Goal: Navigation & Orientation: Find specific page/section

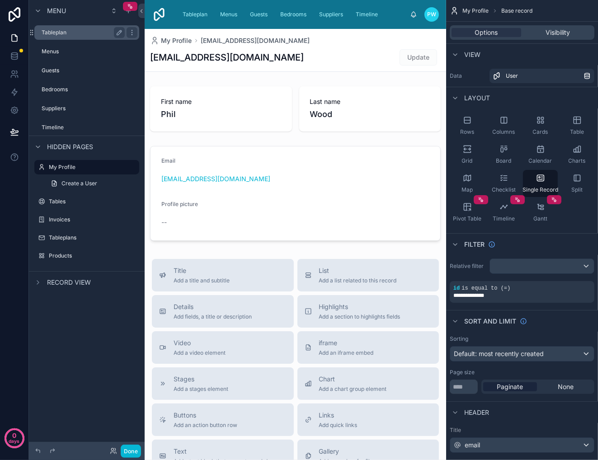
click at [58, 32] on label "Tableplan" at bounding box center [82, 32] width 80 height 7
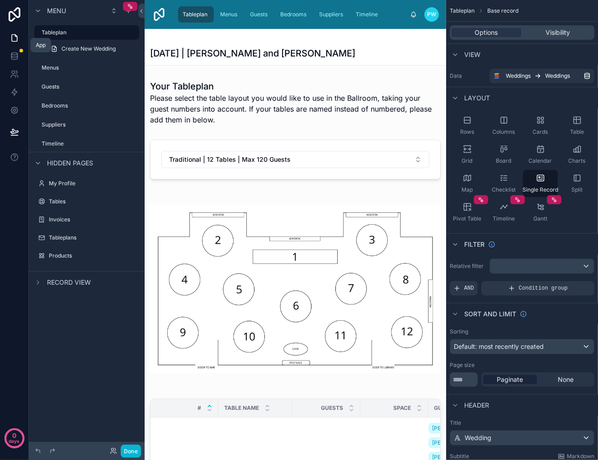
click at [14, 38] on icon at bounding box center [14, 37] width 9 height 9
click at [14, 56] on icon at bounding box center [14, 56] width 9 height 9
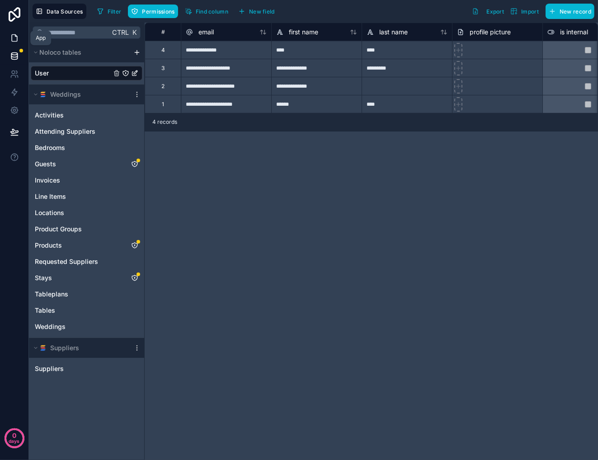
click at [11, 38] on icon at bounding box center [14, 37] width 9 height 9
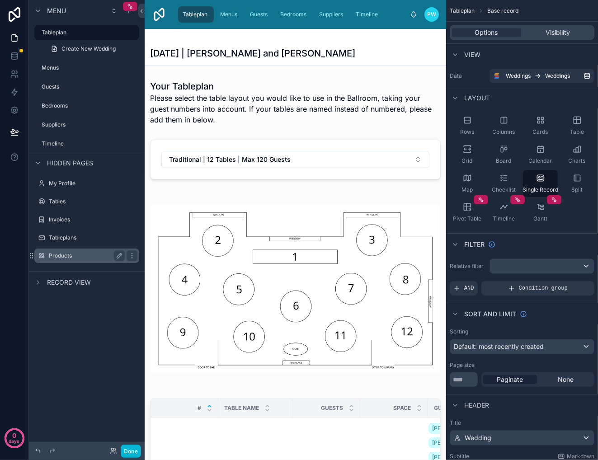
click at [60, 257] on label "Products" at bounding box center [85, 255] width 72 height 7
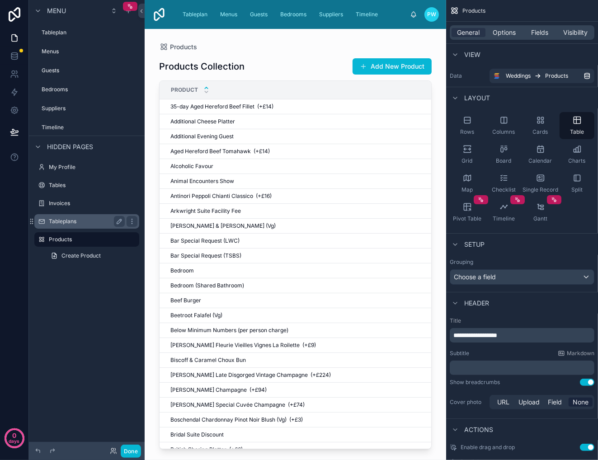
click at [60, 221] on label "Tableplans" at bounding box center [85, 221] width 72 height 7
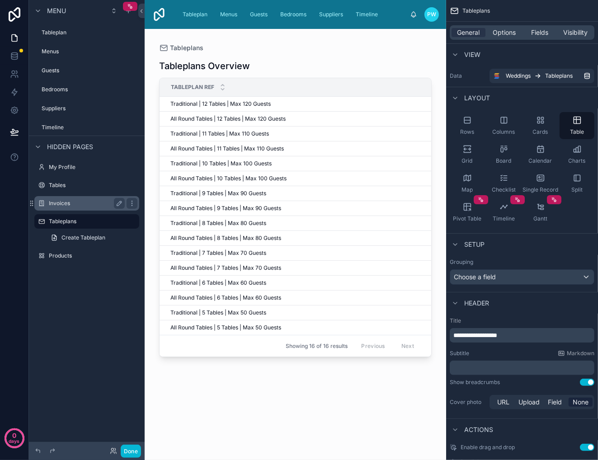
click at [59, 203] on label "Invoices" at bounding box center [85, 203] width 72 height 7
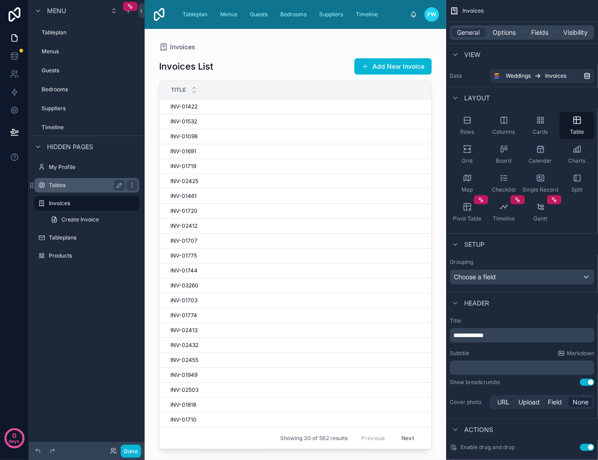
click at [55, 186] on label "Tables" at bounding box center [85, 185] width 72 height 7
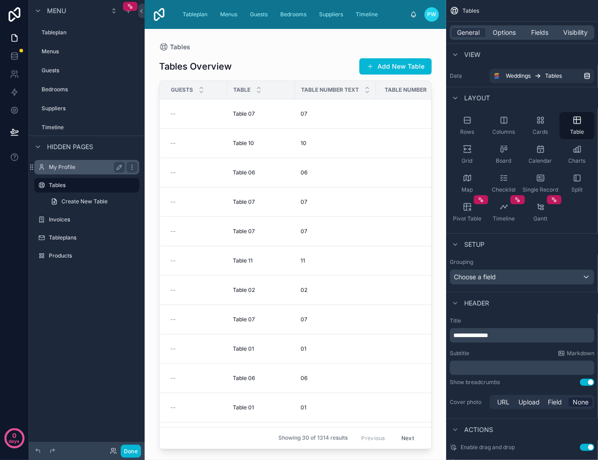
click at [56, 167] on label "My Profile" at bounding box center [85, 167] width 72 height 7
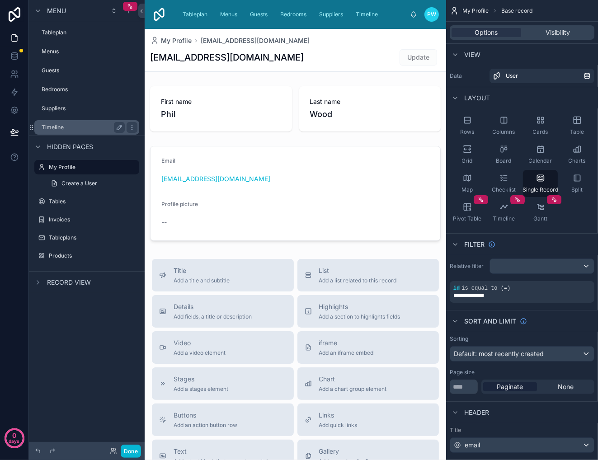
click at [55, 127] on label "Timeline" at bounding box center [82, 127] width 80 height 7
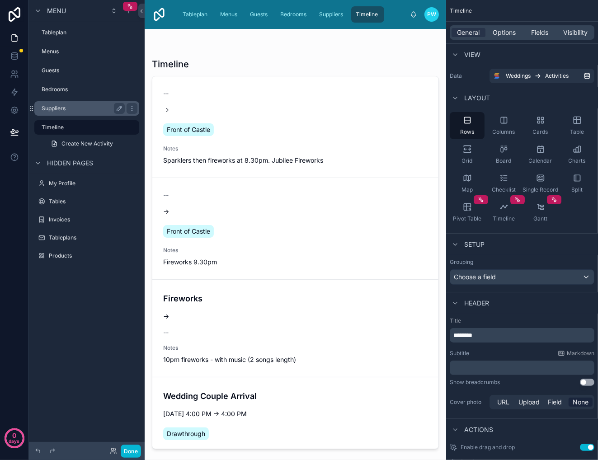
click at [53, 108] on label "Suppliers" at bounding box center [82, 108] width 80 height 7
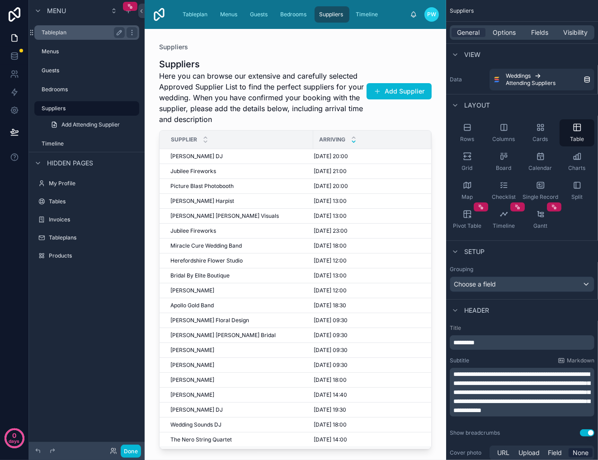
click at [53, 33] on label "Tableplan" at bounding box center [82, 32] width 80 height 7
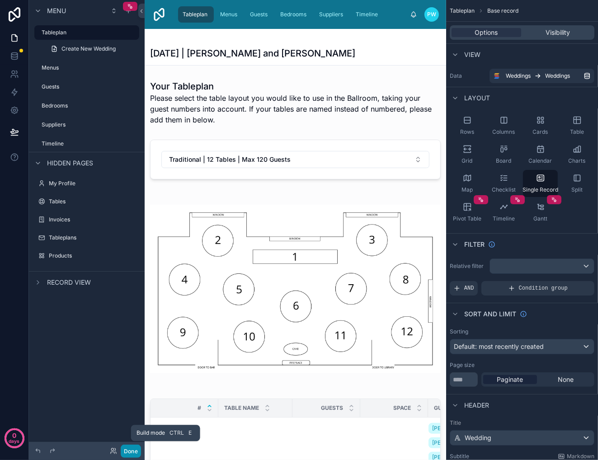
click at [131, 451] on button "Done" at bounding box center [131, 451] width 20 height 13
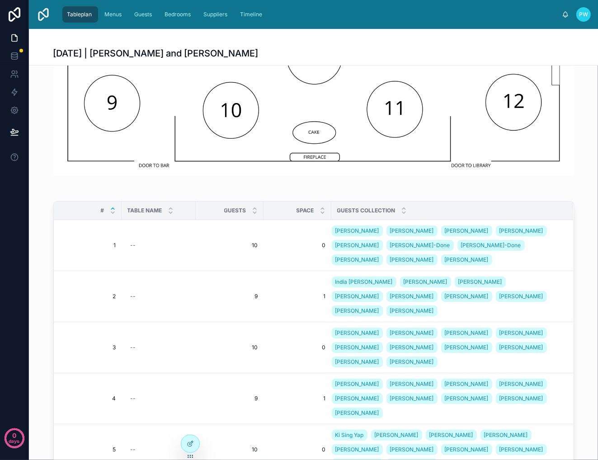
scroll to position [419, 0]
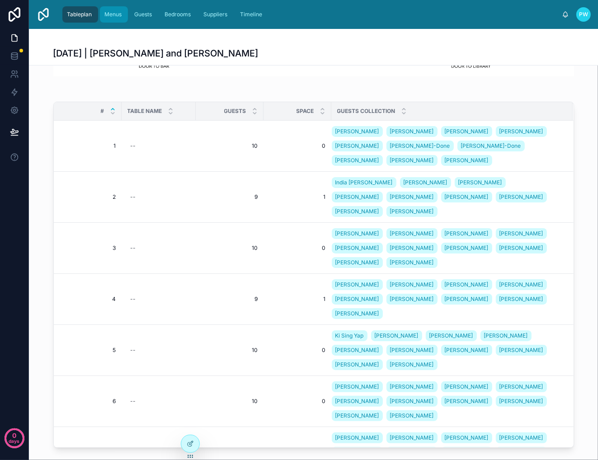
click at [115, 17] on span "Menus" at bounding box center [112, 14] width 17 height 7
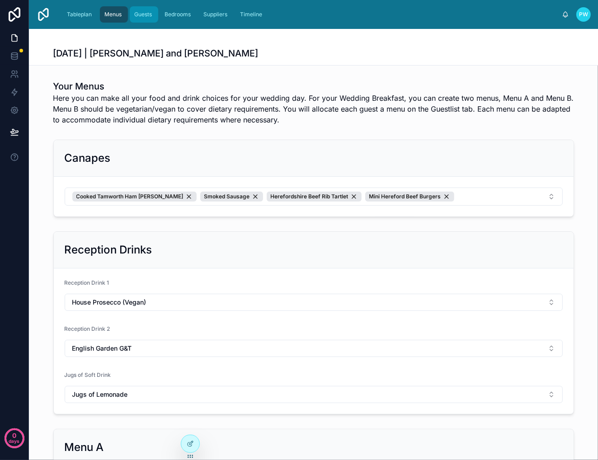
click at [141, 14] on span "Guests" at bounding box center [143, 14] width 18 height 7
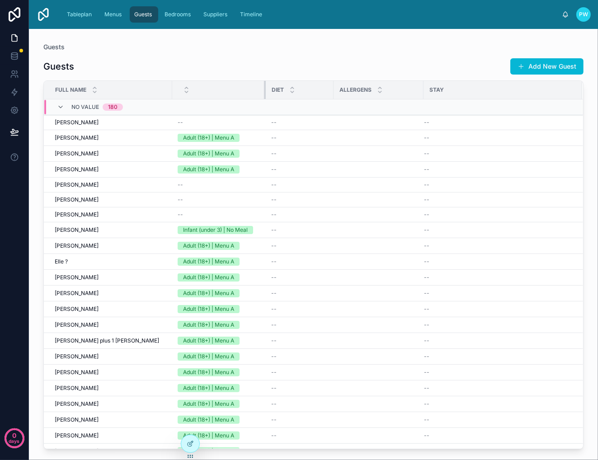
drag, startPoint x: 239, startPoint y: 89, endPoint x: 265, endPoint y: 89, distance: 25.8
click at [265, 89] on div at bounding box center [266, 90] width 4 height 18
click at [82, 14] on span "Tableplan" at bounding box center [79, 14] width 25 height 7
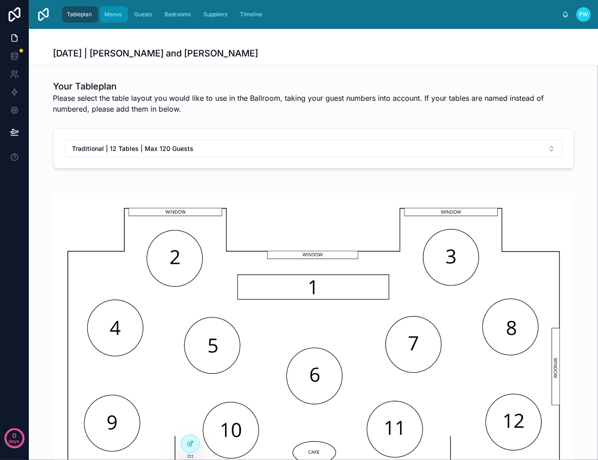
click at [113, 14] on span "Menus" at bounding box center [112, 14] width 17 height 7
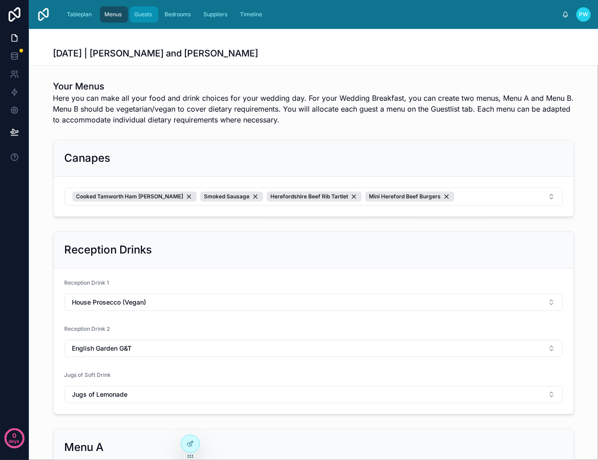
click at [145, 14] on span "Guests" at bounding box center [143, 14] width 18 height 7
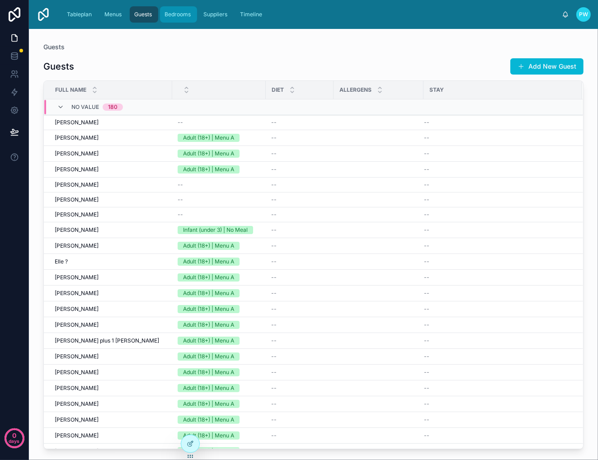
click at [173, 14] on span "Bedrooms" at bounding box center [177, 14] width 26 height 7
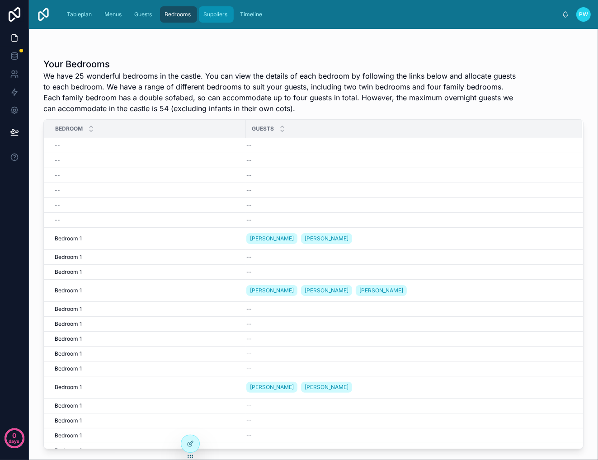
click at [219, 11] on span "Suppliers" at bounding box center [215, 14] width 24 height 7
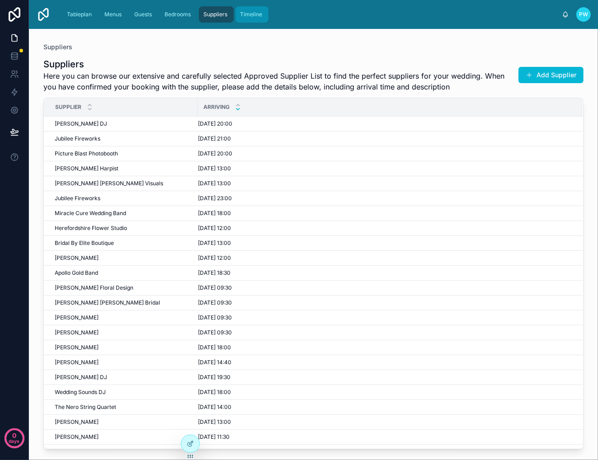
click at [260, 13] on span "Timeline" at bounding box center [251, 14] width 22 height 7
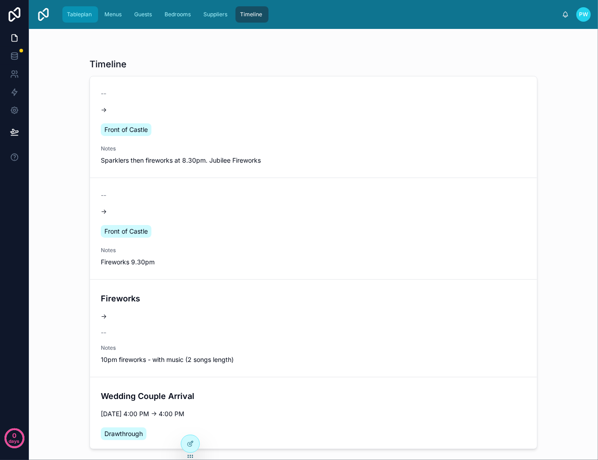
click at [74, 13] on span "Tableplan" at bounding box center [79, 14] width 25 height 7
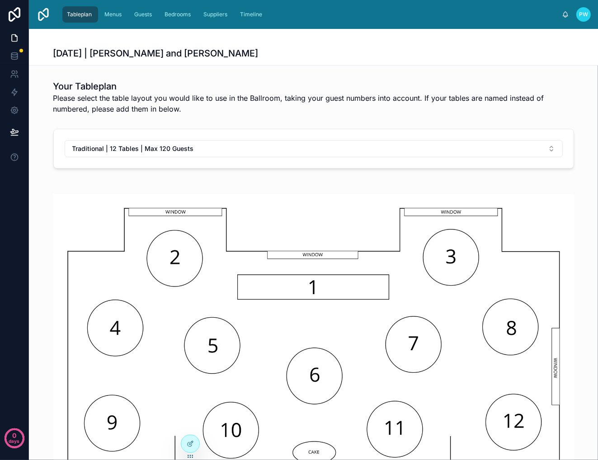
click at [218, 54] on div "[DATE] | [PERSON_NAME] and [PERSON_NAME]" at bounding box center [313, 53] width 520 height 13
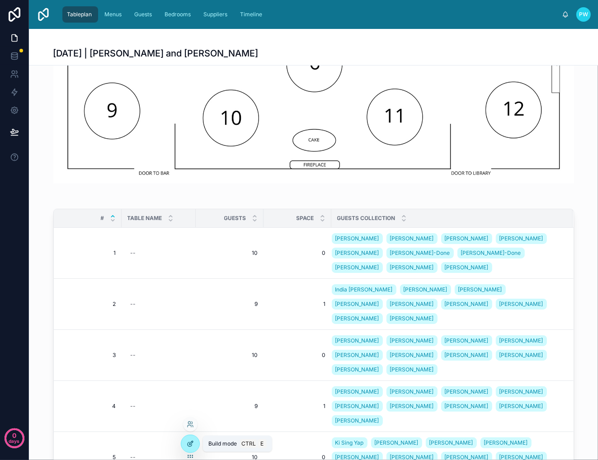
click at [190, 446] on icon at bounding box center [190, 443] width 7 height 7
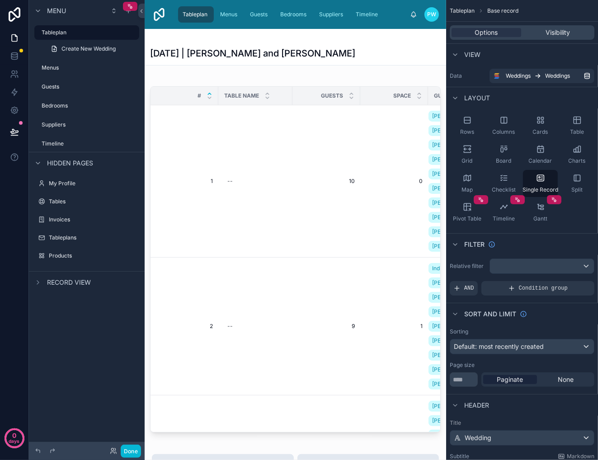
click at [274, 53] on div "[DATE] | [PERSON_NAME] and [PERSON_NAME]" at bounding box center [295, 53] width 291 height 13
click at [258, 55] on h1 "[DATE] | [PERSON_NAME] and [PERSON_NAME]" at bounding box center [252, 53] width 205 height 13
click at [248, 53] on h1 "[DATE] | [PERSON_NAME] and [PERSON_NAME]" at bounding box center [252, 53] width 205 height 13
drag, startPoint x: 268, startPoint y: 51, endPoint x: 213, endPoint y: 48, distance: 54.7
click at [213, 48] on div "[DATE] | [PERSON_NAME] and [PERSON_NAME]" at bounding box center [295, 53] width 291 height 13
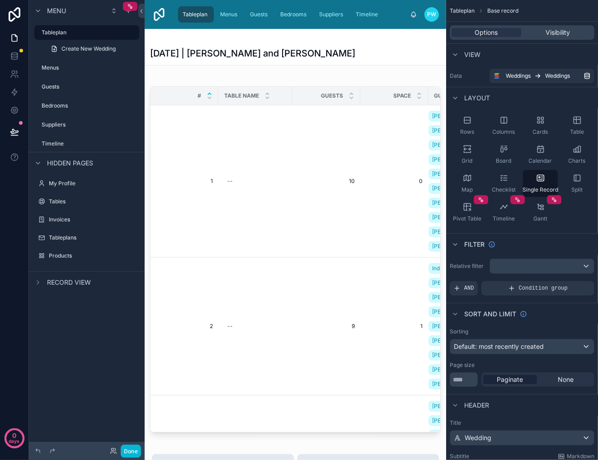
drag, startPoint x: 216, startPoint y: 48, endPoint x: 295, endPoint y: 55, distance: 79.8
click at [218, 48] on h1 "[DATE] | [PERSON_NAME] and [PERSON_NAME]" at bounding box center [252, 53] width 205 height 13
click at [317, 56] on div "[DATE] | [PERSON_NAME] and [PERSON_NAME]" at bounding box center [295, 53] width 291 height 13
click at [225, 13] on span "Menus" at bounding box center [228, 14] width 17 height 7
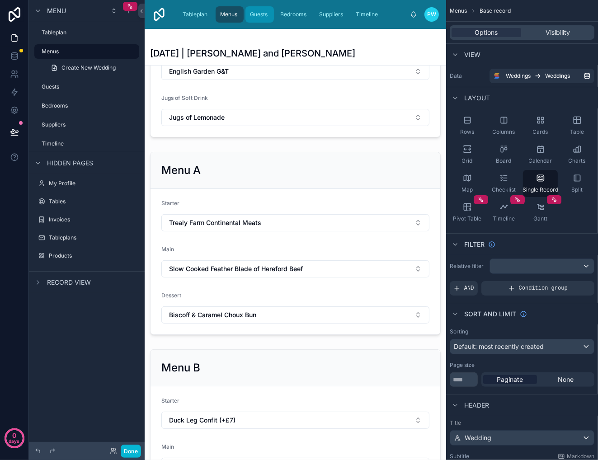
click at [259, 14] on span "Guests" at bounding box center [259, 14] width 18 height 7
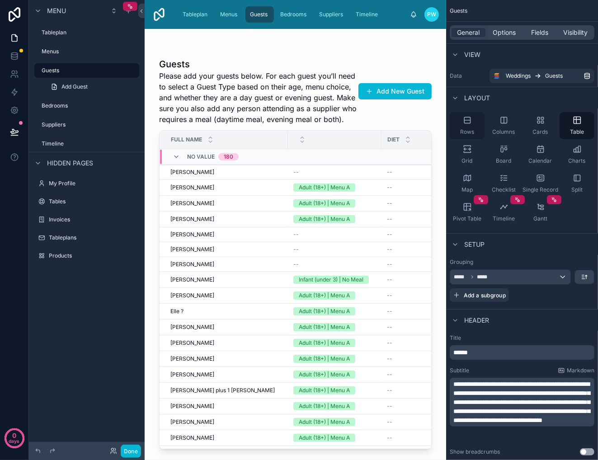
click at [469, 122] on icon "scrollable content" at bounding box center [467, 120] width 9 height 9
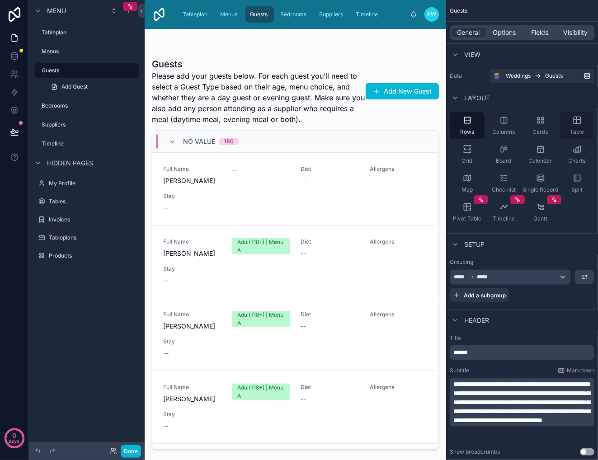
click at [577, 122] on icon "scrollable content" at bounding box center [576, 120] width 9 height 9
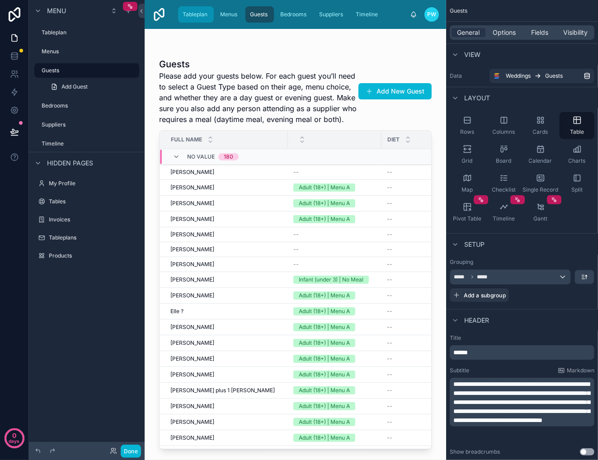
click at [193, 14] on span "Tableplan" at bounding box center [195, 14] width 25 height 7
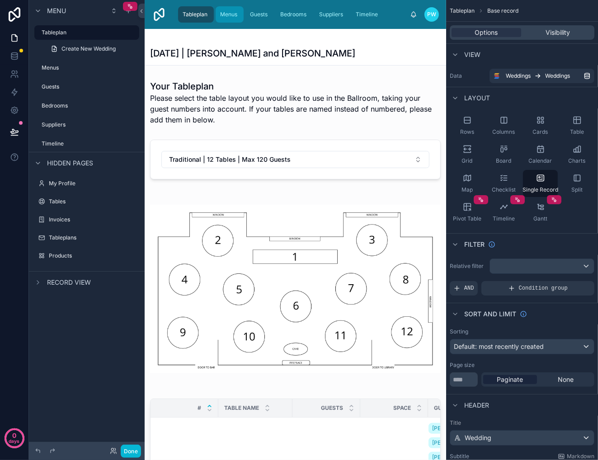
click at [226, 15] on span "Menus" at bounding box center [228, 14] width 17 height 7
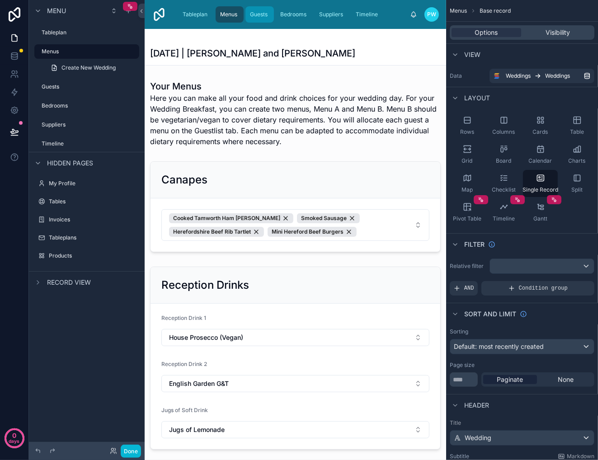
click at [257, 12] on span "Guests" at bounding box center [259, 14] width 18 height 7
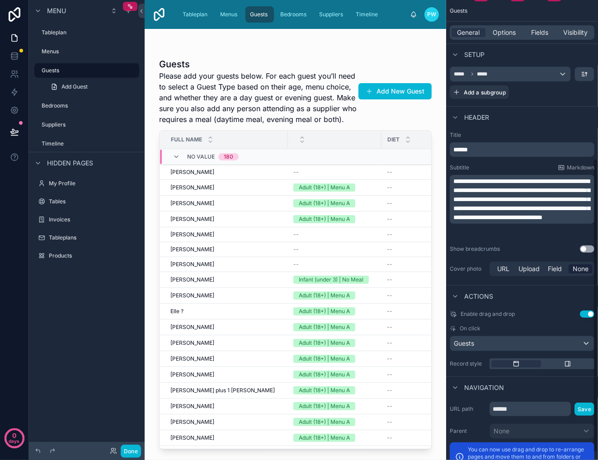
scroll to position [260, 0]
